Goal: Share content: Share content

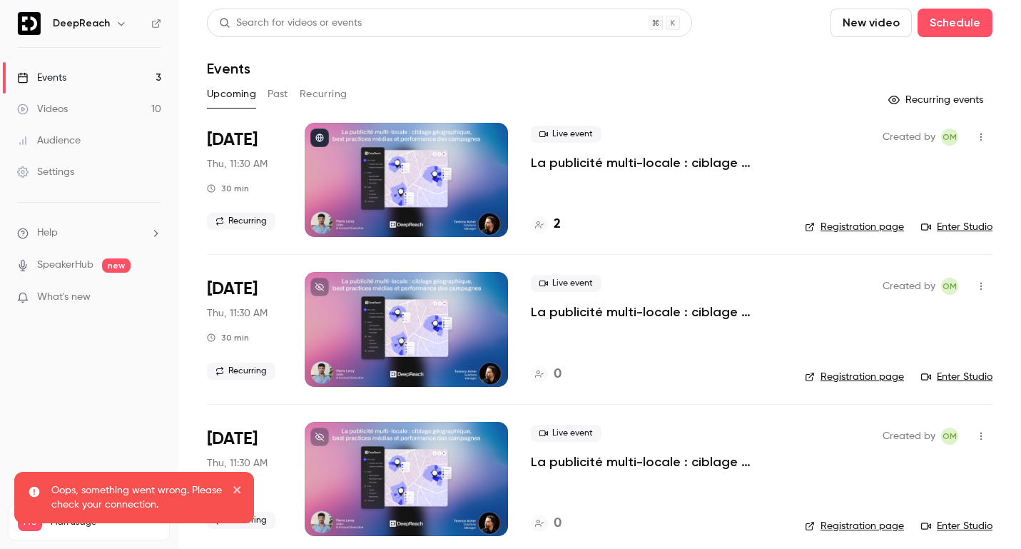
click at [277, 91] on button "Past" at bounding box center [278, 94] width 21 height 23
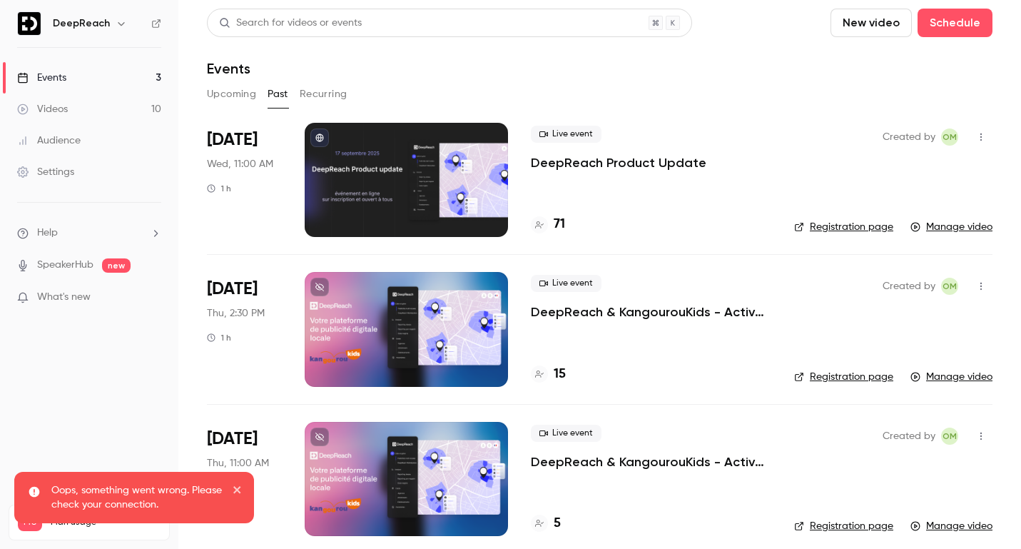
click at [682, 162] on p "DeepReach Product Update" at bounding box center [619, 162] width 176 height 17
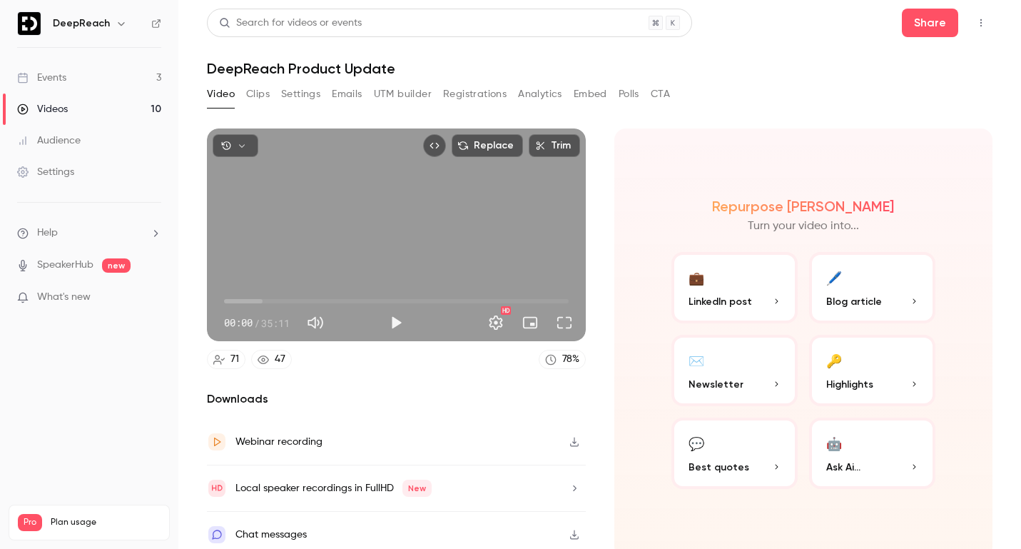
scroll to position [9, 0]
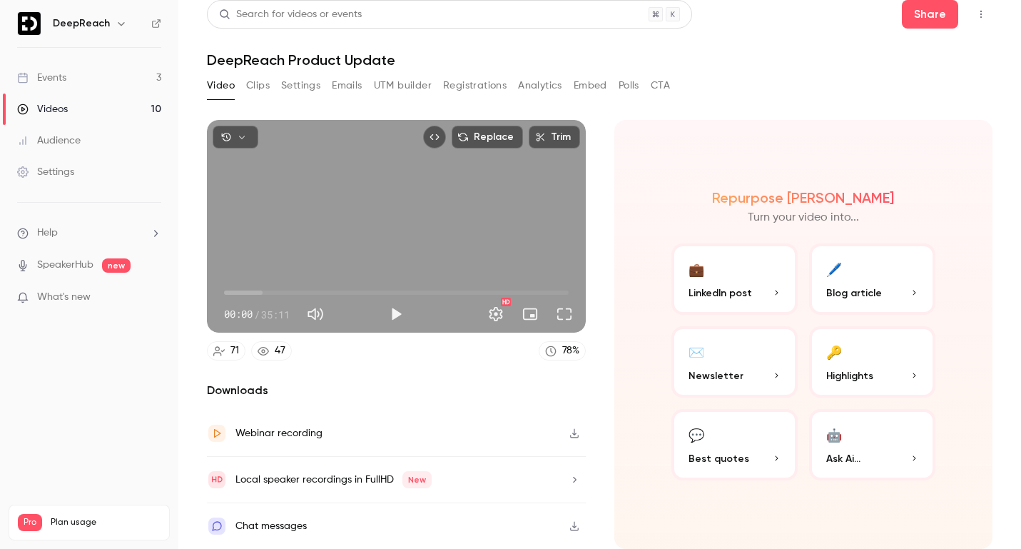
click at [588, 88] on button "Embed" at bounding box center [591, 85] width 34 height 23
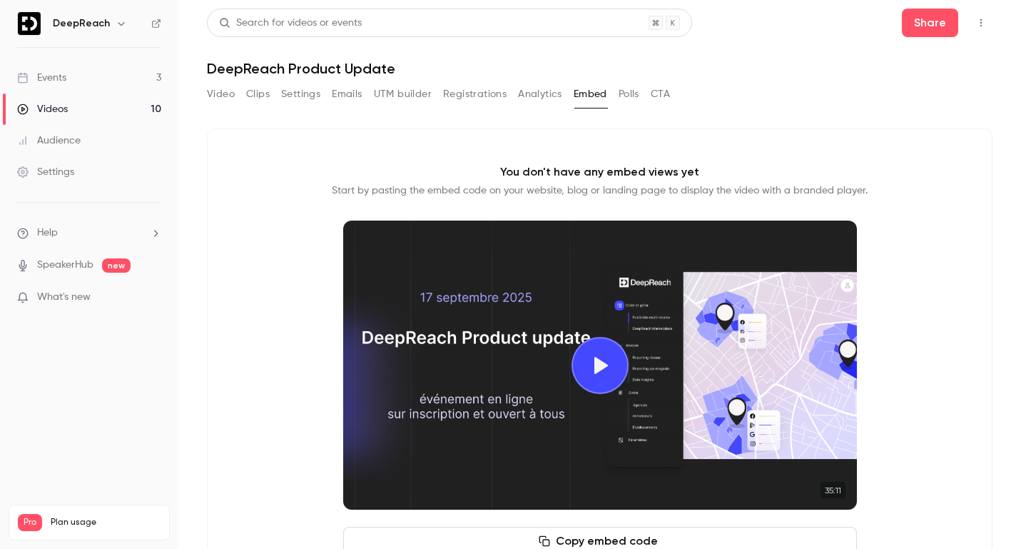
scroll to position [64, 0]
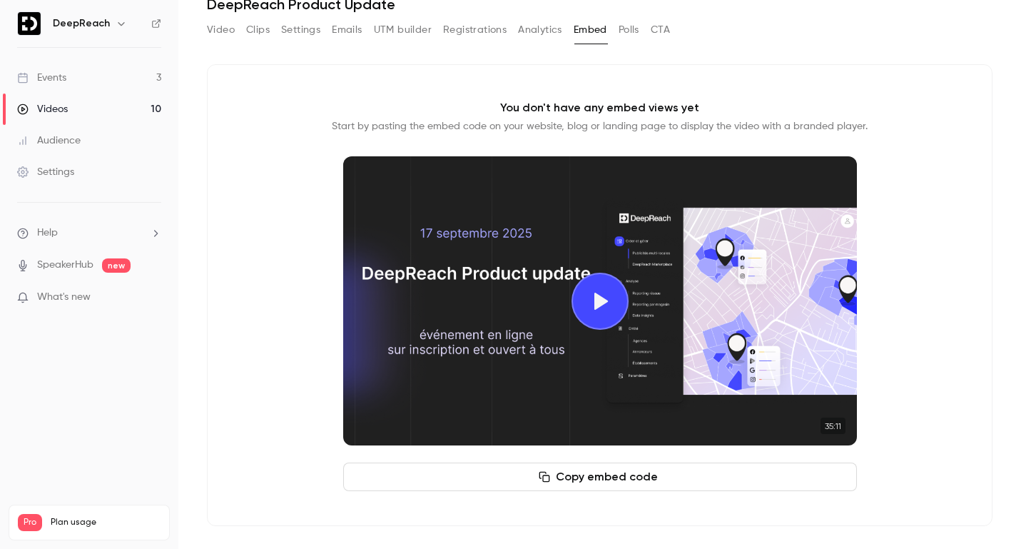
click at [577, 470] on button "Copy embed code" at bounding box center [600, 477] width 514 height 29
